Goal: Transaction & Acquisition: Obtain resource

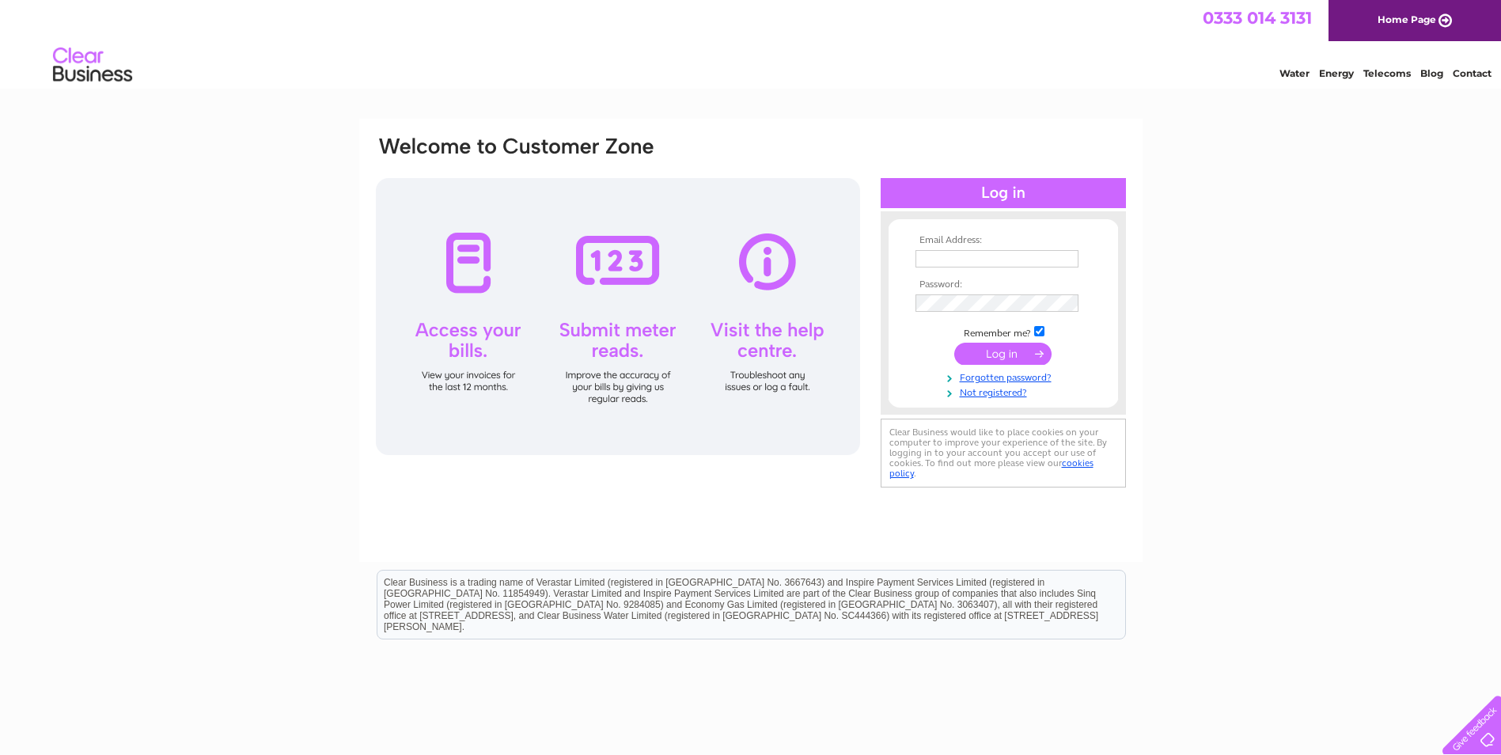
type input "accounts.payable@bybox.com"
click at [999, 358] on input "submit" at bounding box center [1002, 354] width 97 height 22
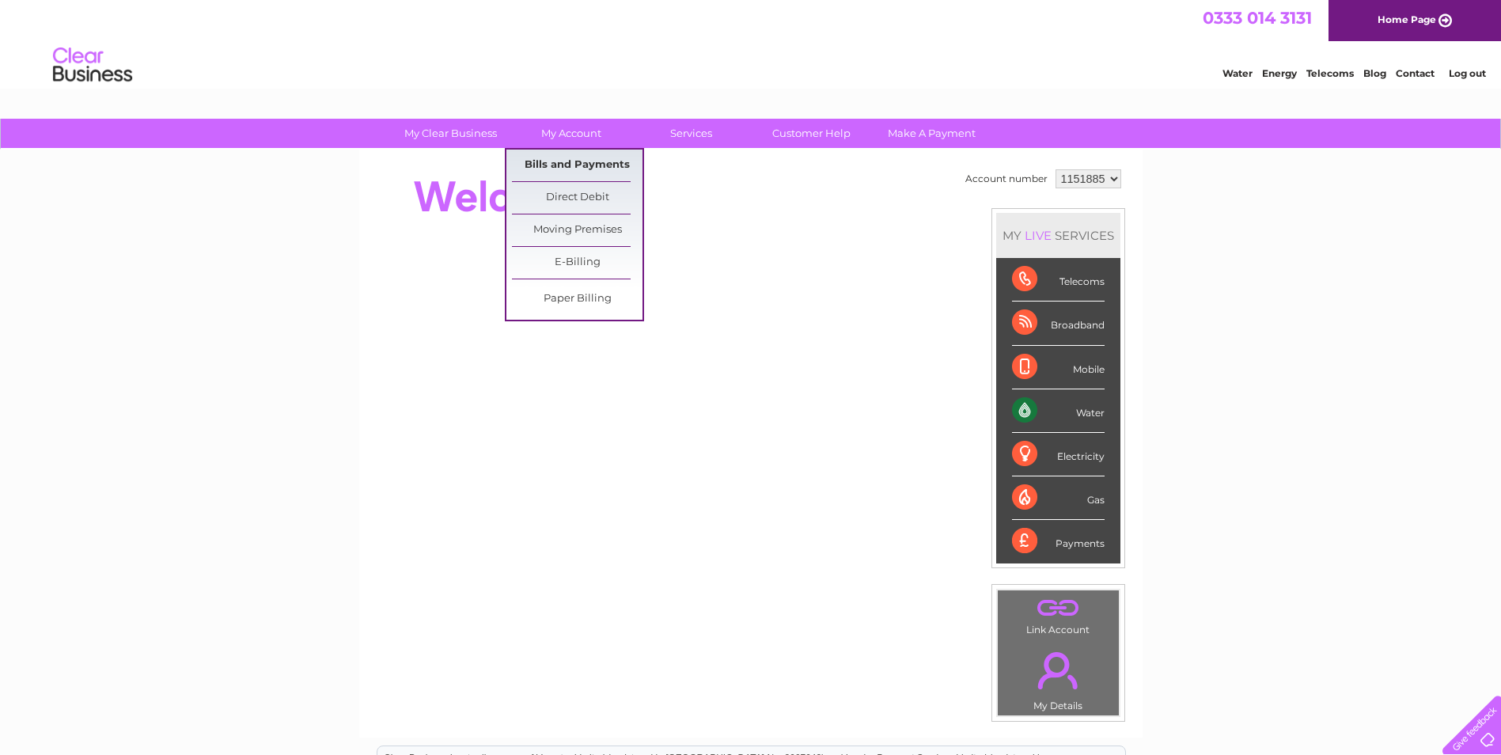
click at [567, 170] on link "Bills and Payments" at bounding box center [577, 166] width 131 height 32
click at [561, 162] on link "Bills and Payments" at bounding box center [577, 166] width 131 height 32
click at [563, 167] on link "Bills and Payments" at bounding box center [577, 166] width 131 height 32
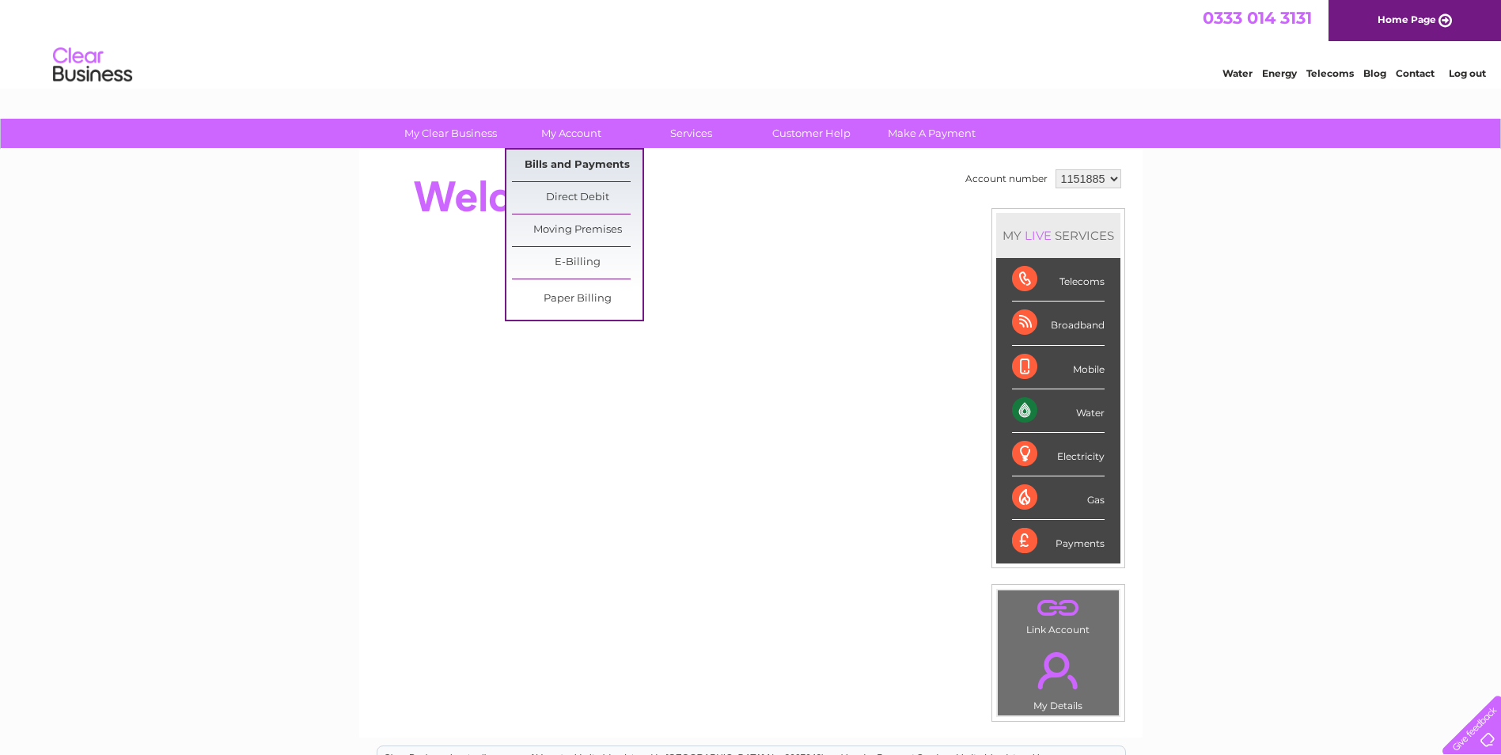
click at [555, 165] on link "Bills and Payments" at bounding box center [577, 166] width 131 height 32
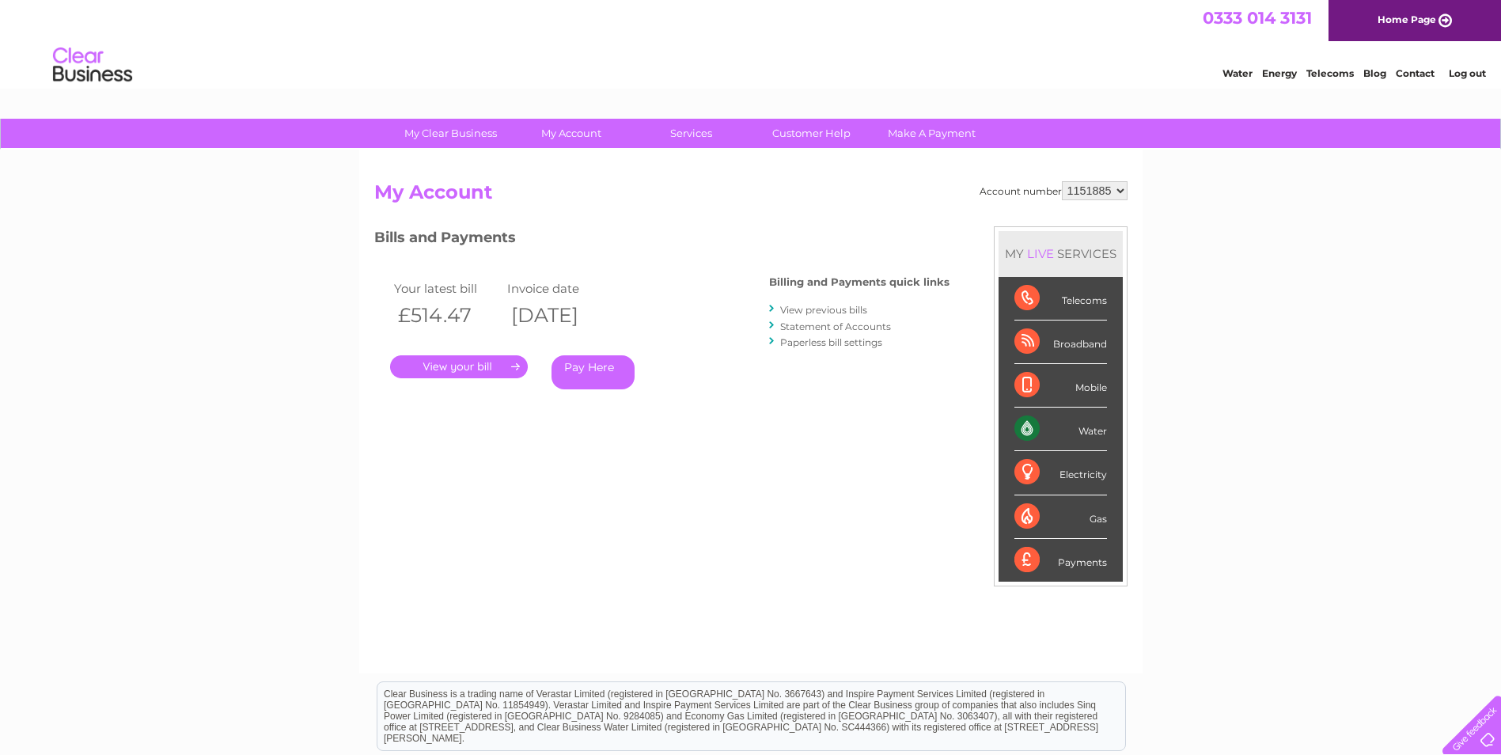
click at [830, 330] on link "Statement of Accounts" at bounding box center [835, 326] width 111 height 12
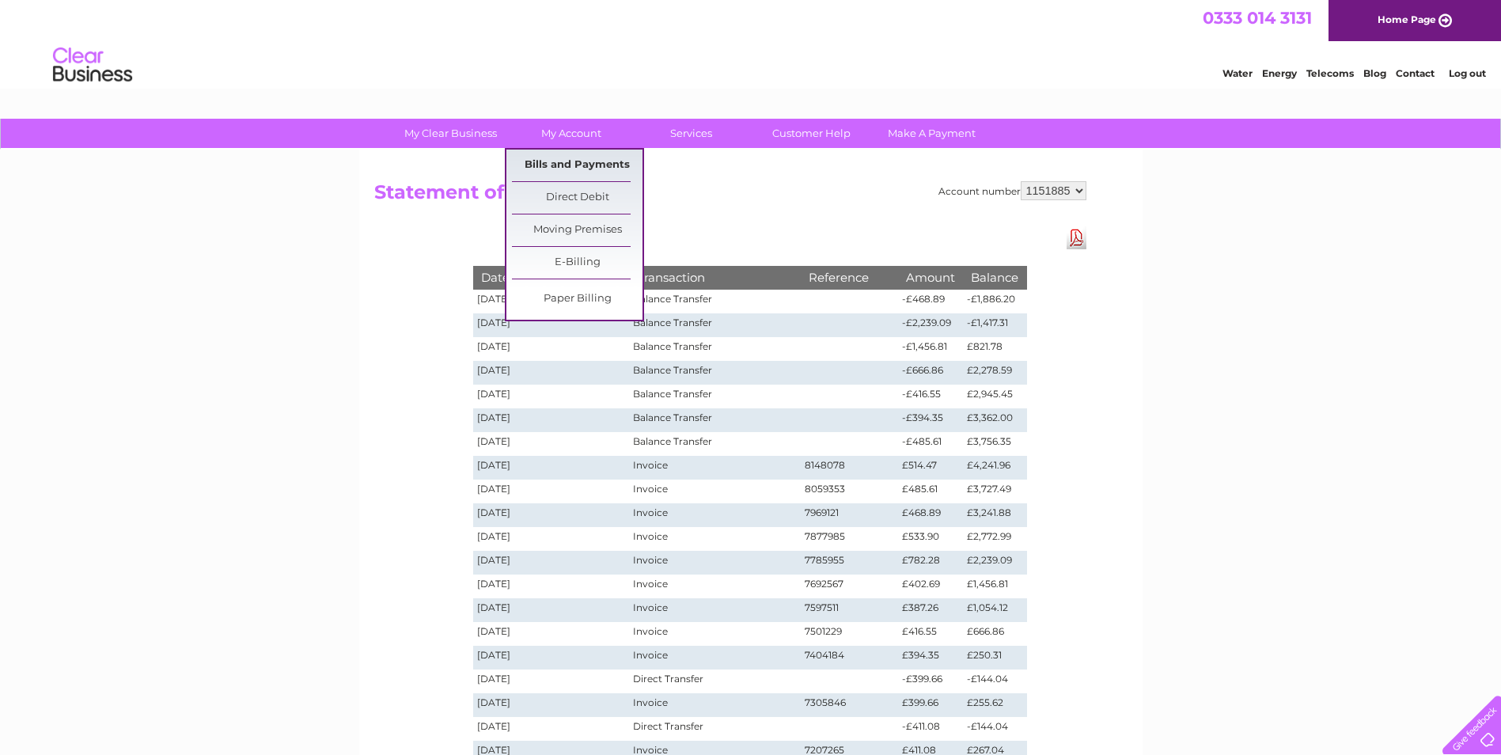
click at [557, 157] on link "Bills and Payments" at bounding box center [577, 166] width 131 height 32
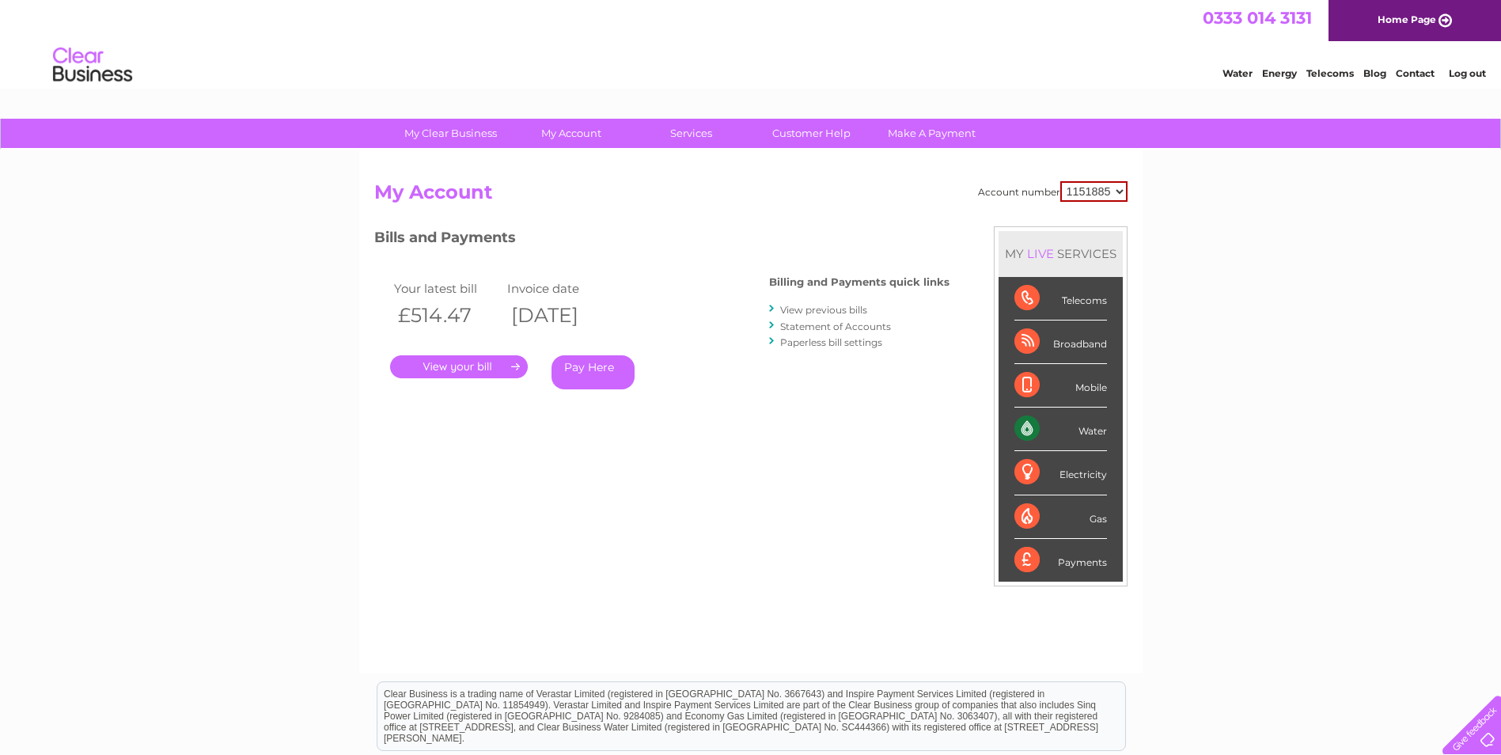
click at [826, 311] on link "View previous bills" at bounding box center [823, 310] width 87 height 12
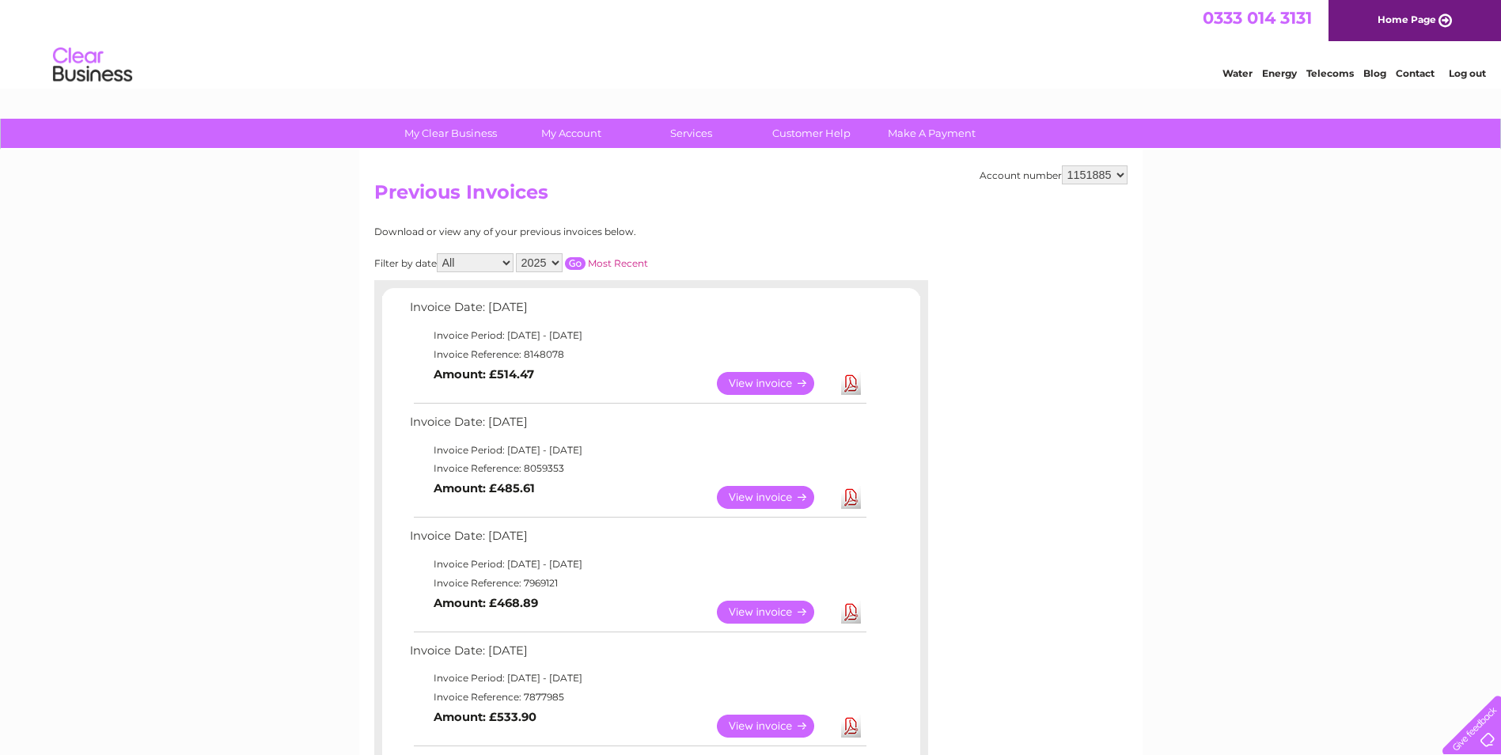
click at [783, 385] on link "View" at bounding box center [775, 383] width 116 height 23
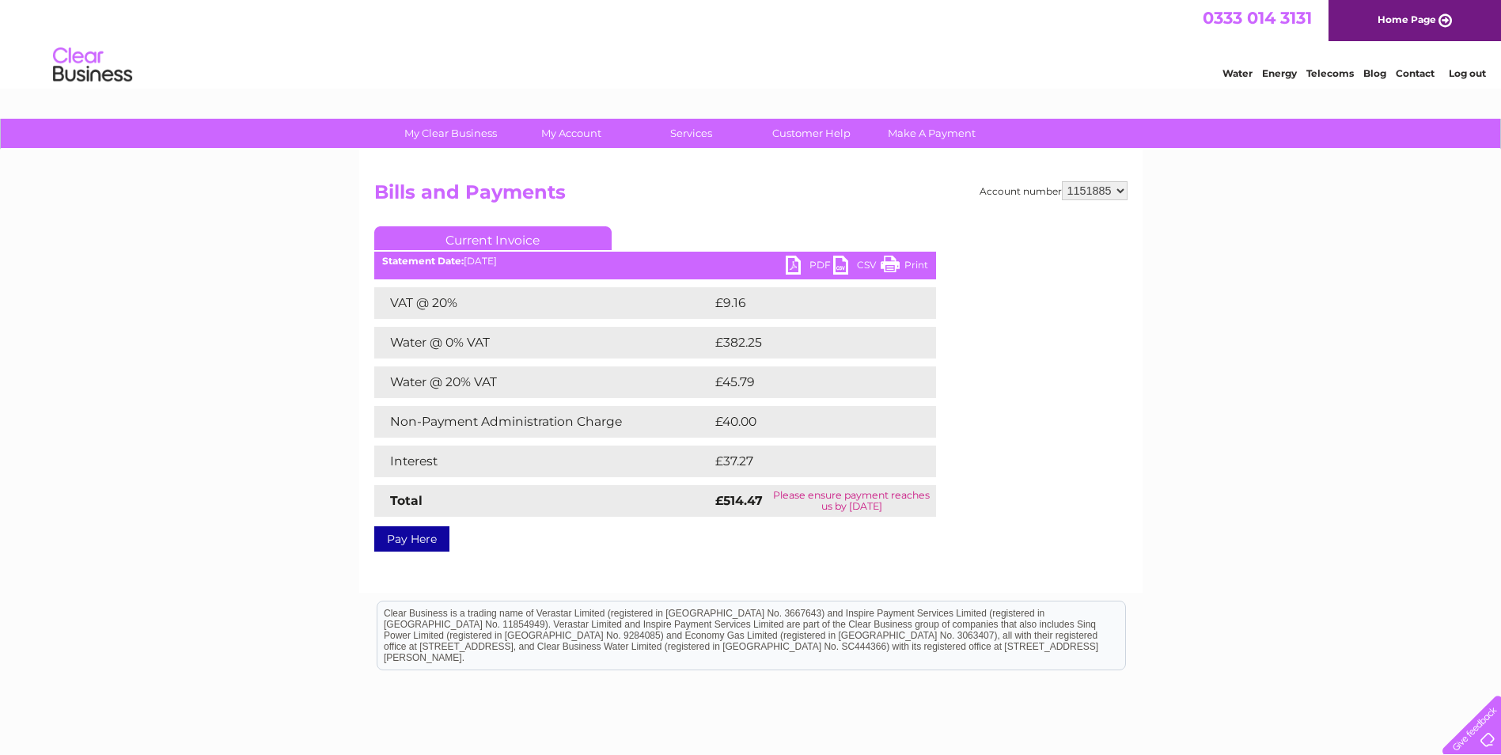
click at [810, 264] on link "PDF" at bounding box center [809, 267] width 47 height 23
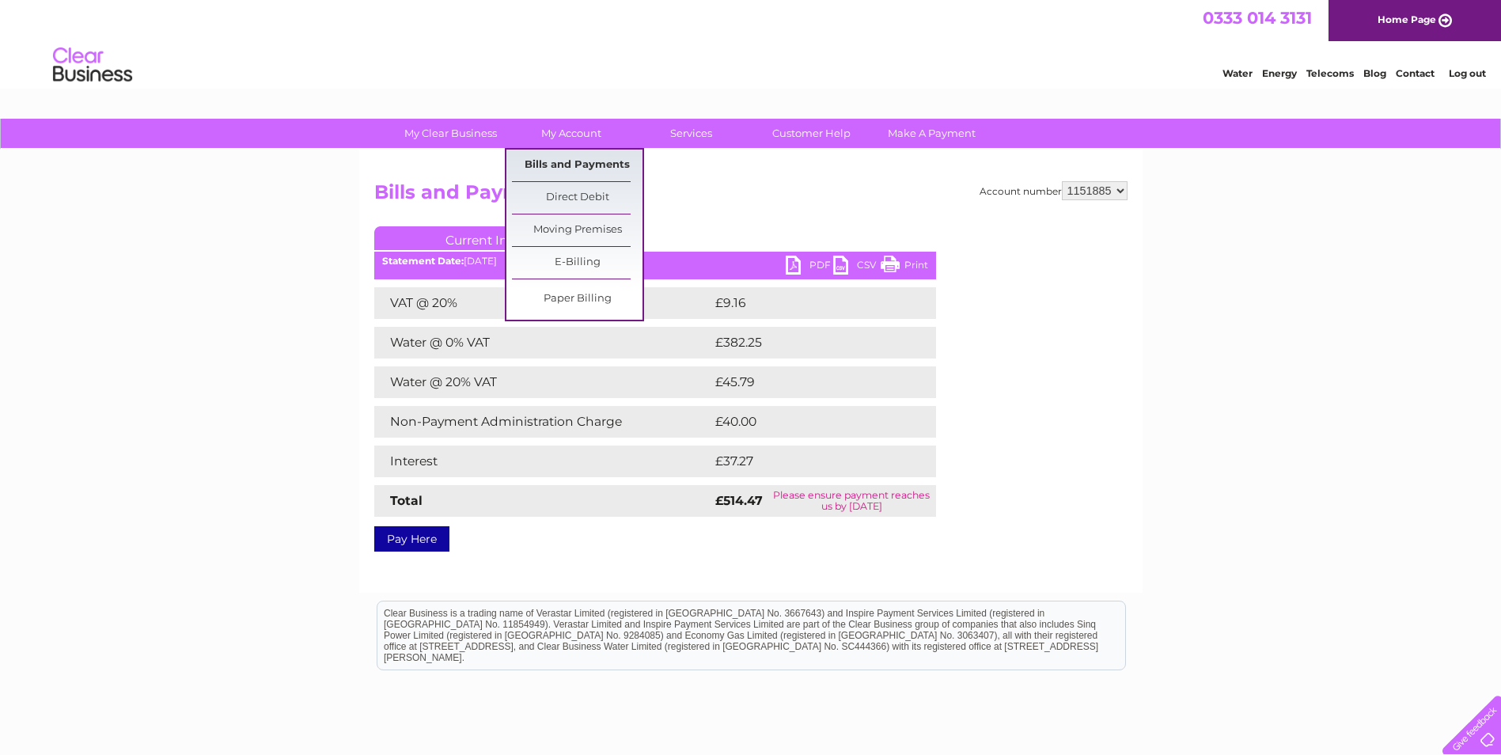
click at [584, 163] on link "Bills and Payments" at bounding box center [577, 166] width 131 height 32
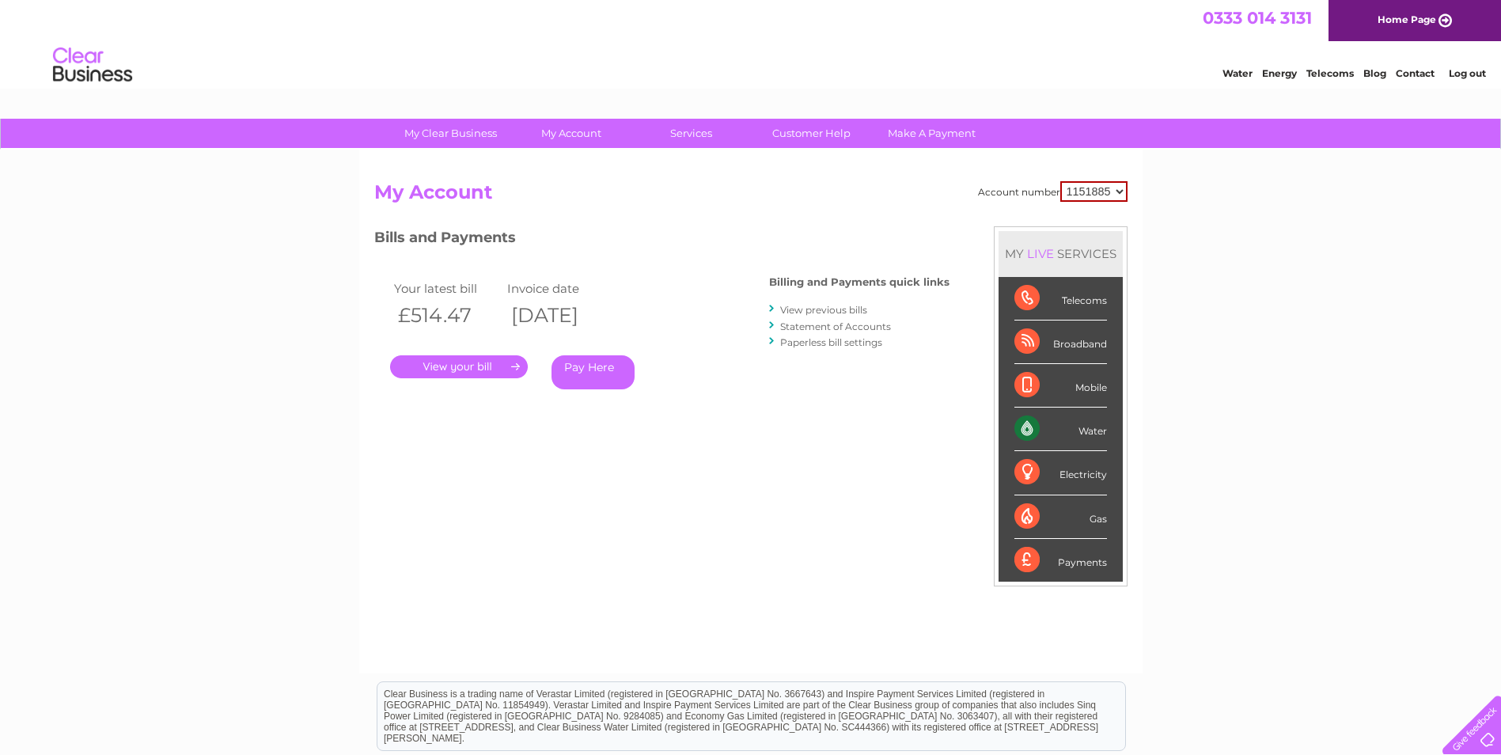
click at [817, 325] on link "Statement of Accounts" at bounding box center [835, 326] width 111 height 12
